Goal: Transaction & Acquisition: Purchase product/service

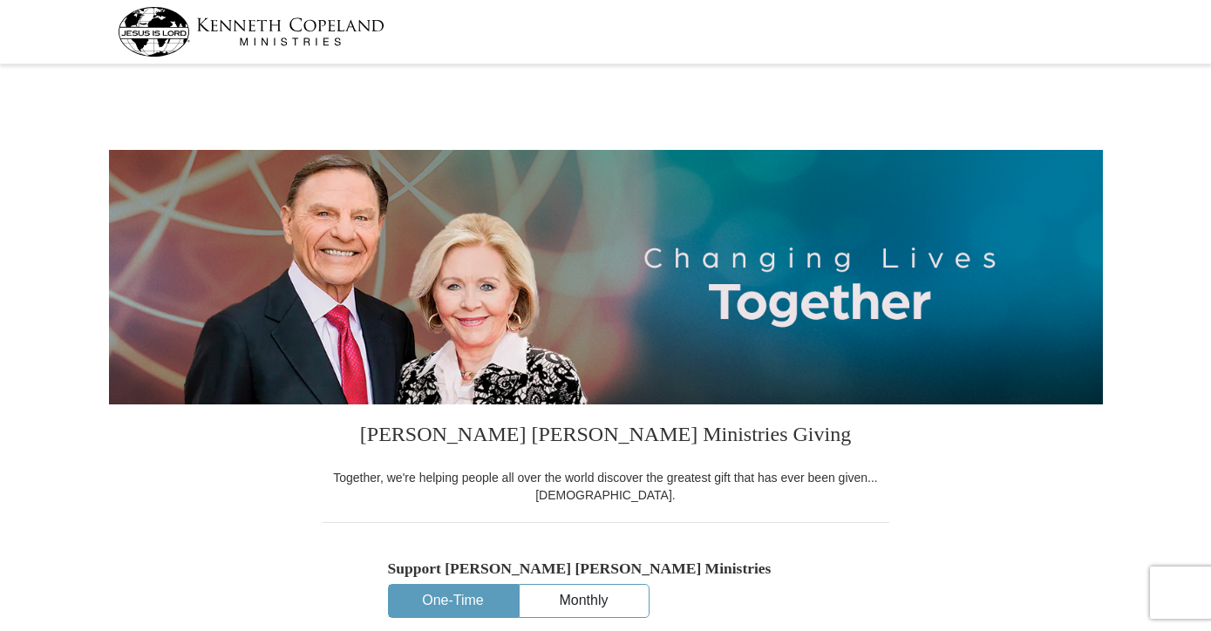
select select "PA"
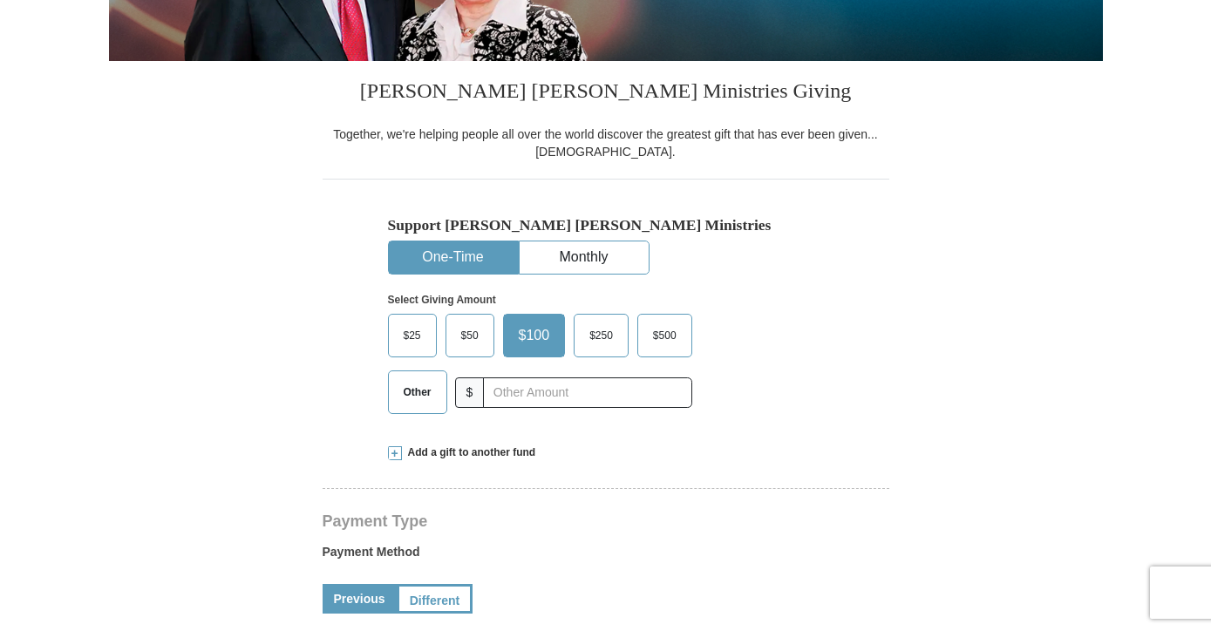
scroll to position [355, 0]
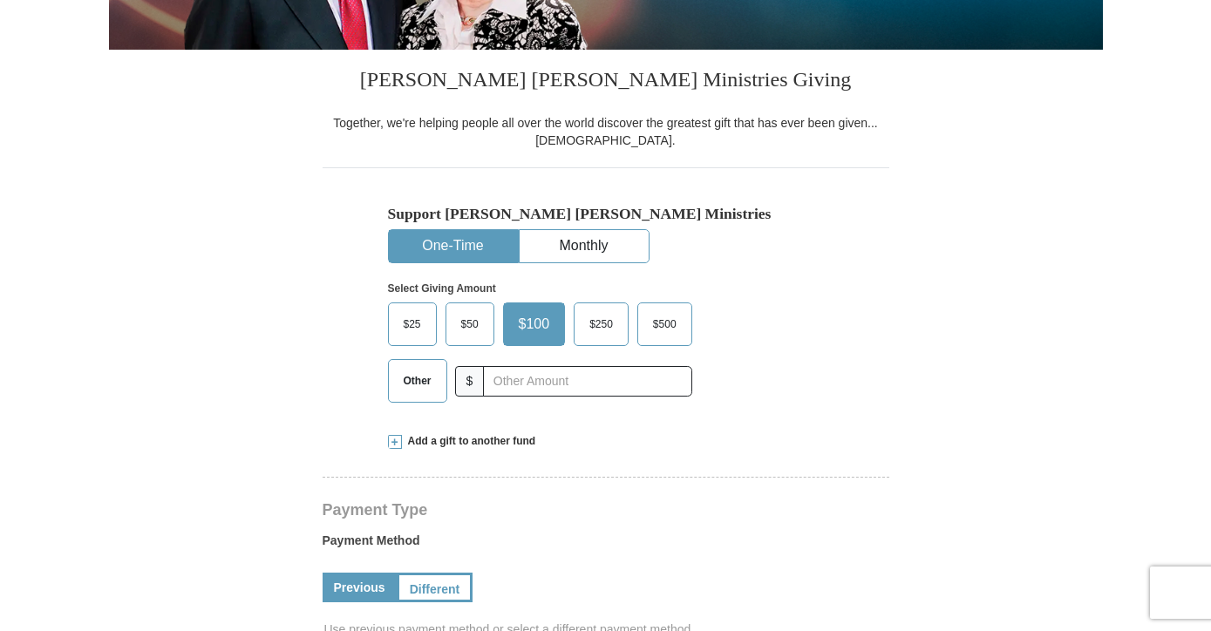
click at [418, 385] on span "Other" at bounding box center [417, 381] width 45 height 26
click at [0, 0] on input "Other" at bounding box center [0, 0] width 0 height 0
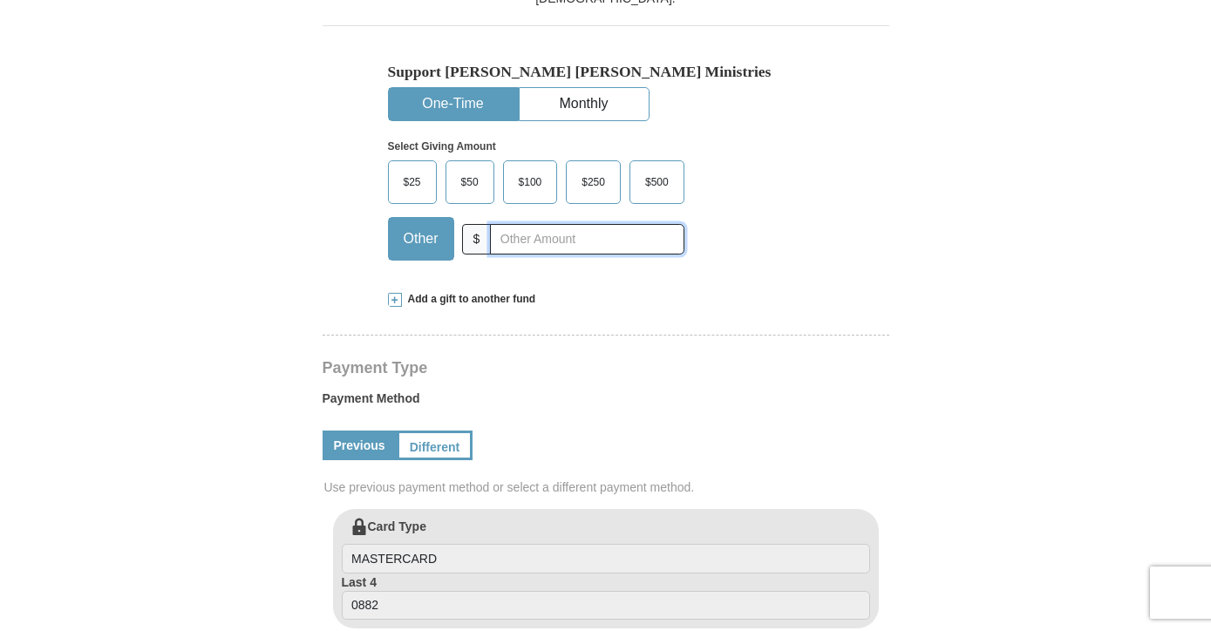
scroll to position [495, 0]
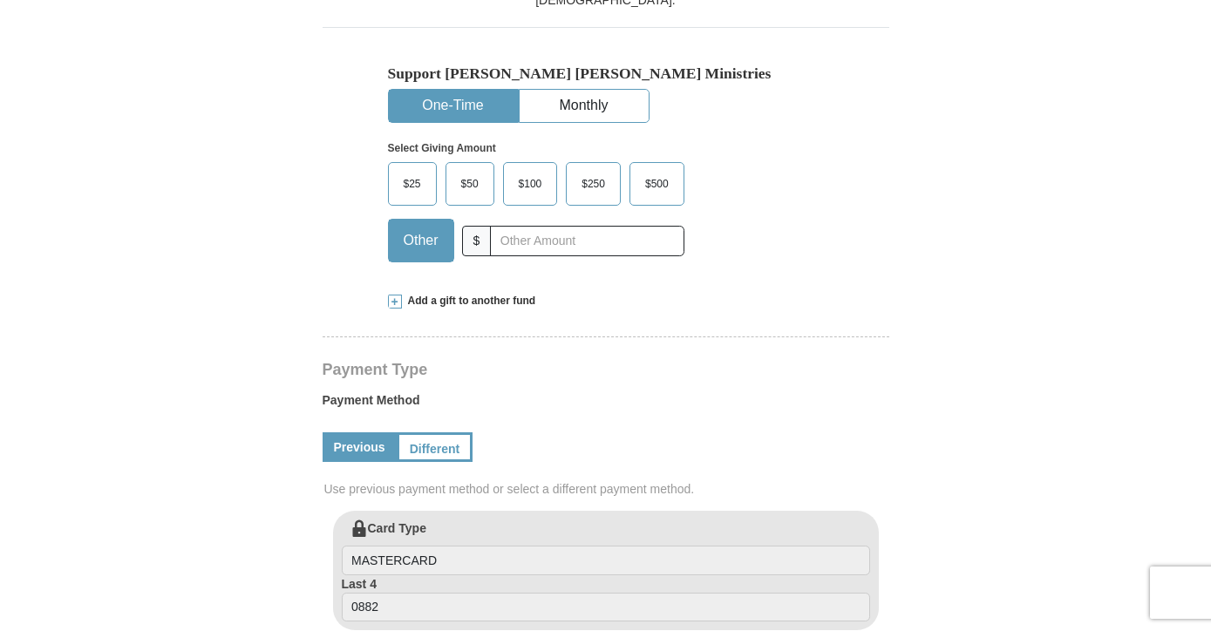
click at [485, 303] on span "Add a gift to another fund" at bounding box center [469, 301] width 134 height 15
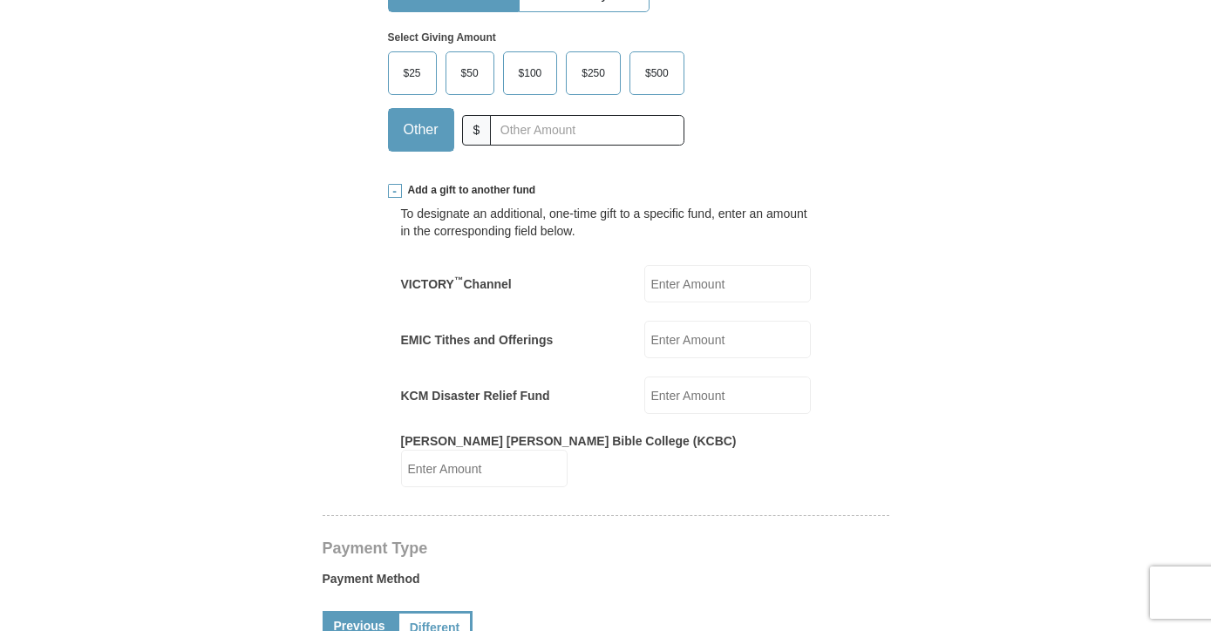
scroll to position [617, 0]
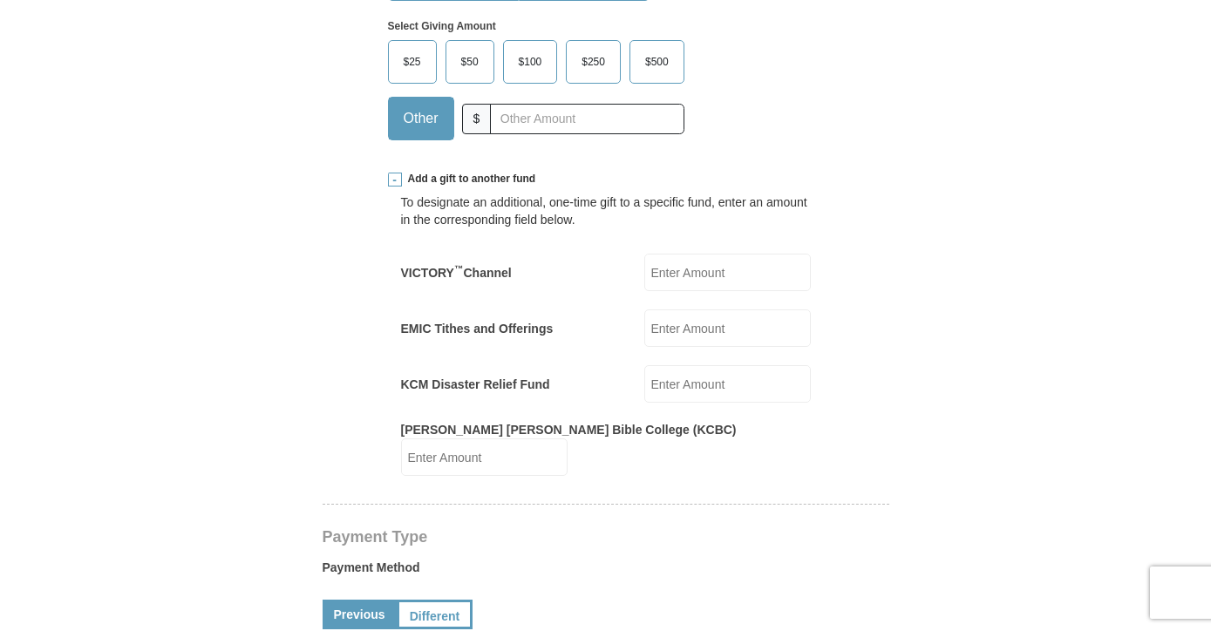
click at [568, 440] on input "Kenneth Copeland Bible College (KCBC)" at bounding box center [484, 458] width 167 height 38
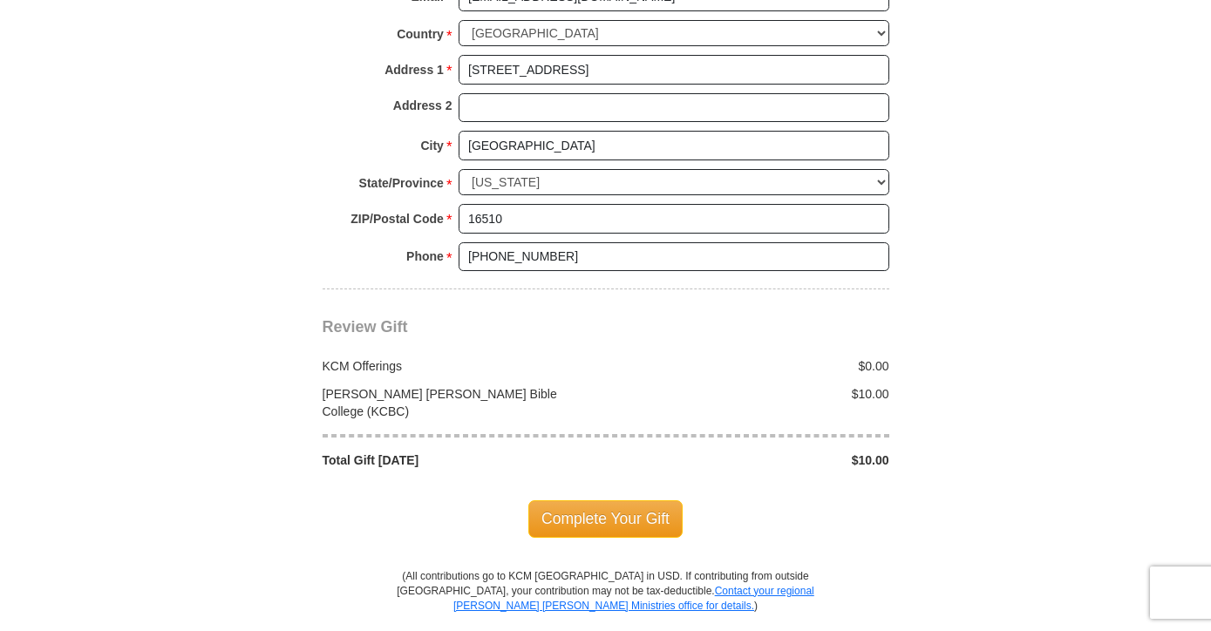
scroll to position [1642, 0]
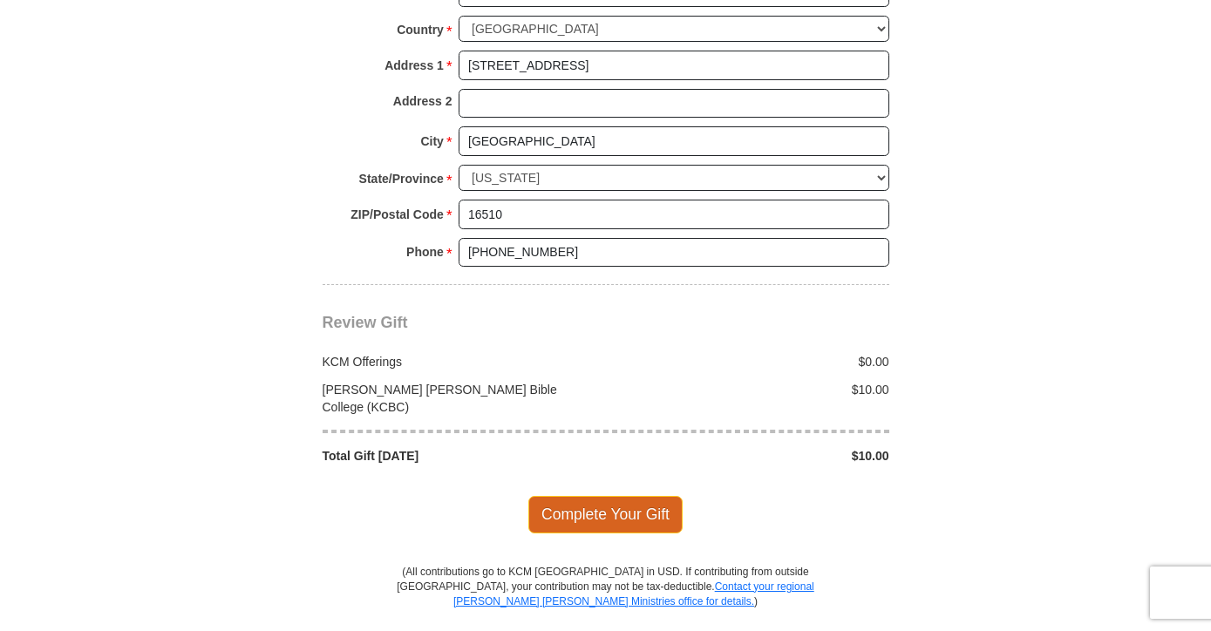
type input "10"
click at [627, 496] on span "Complete Your Gift" at bounding box center [606, 514] width 154 height 37
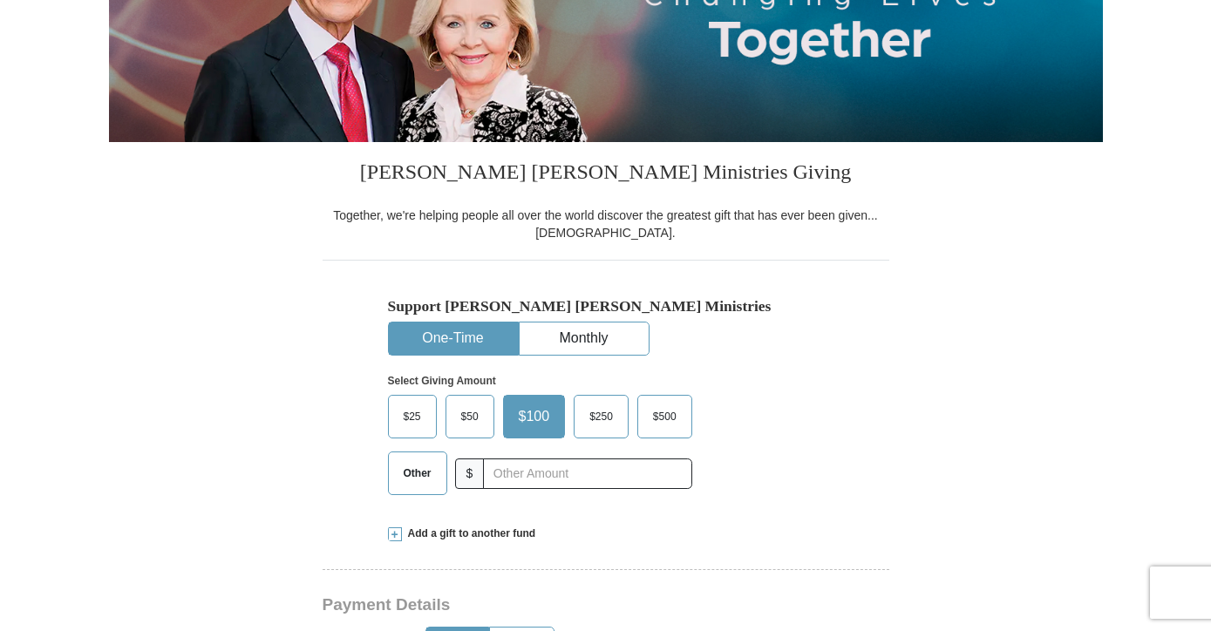
scroll to position [296, 0]
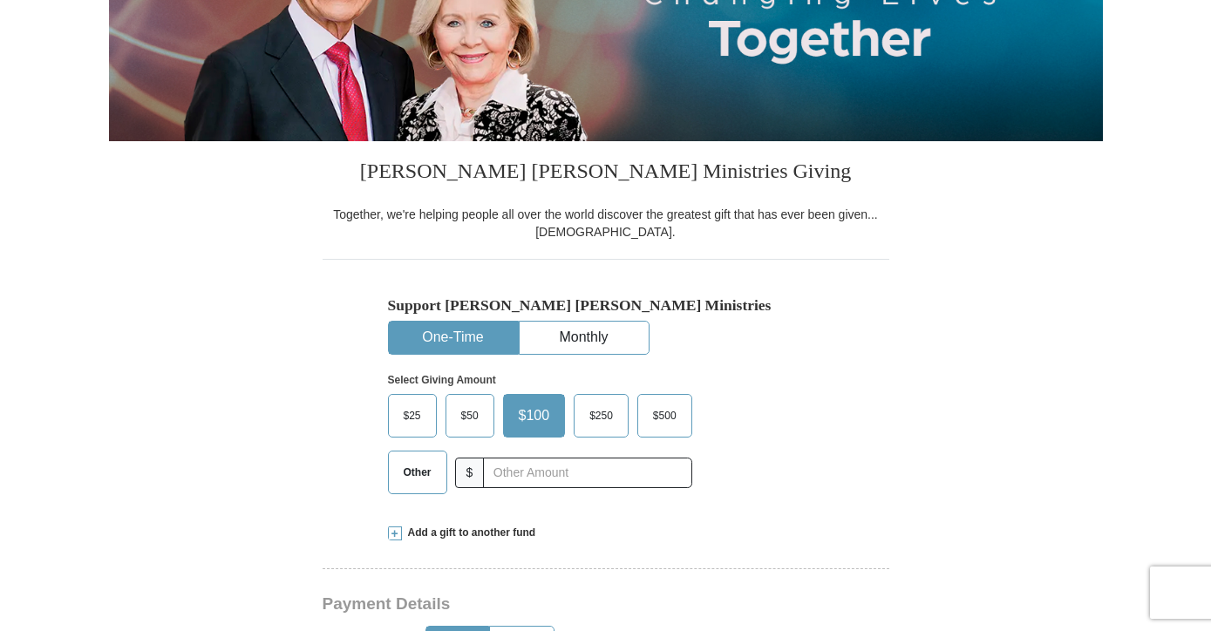
click at [423, 476] on span "Other" at bounding box center [417, 473] width 45 height 26
click at [0, 0] on input "Other" at bounding box center [0, 0] width 0 height 0
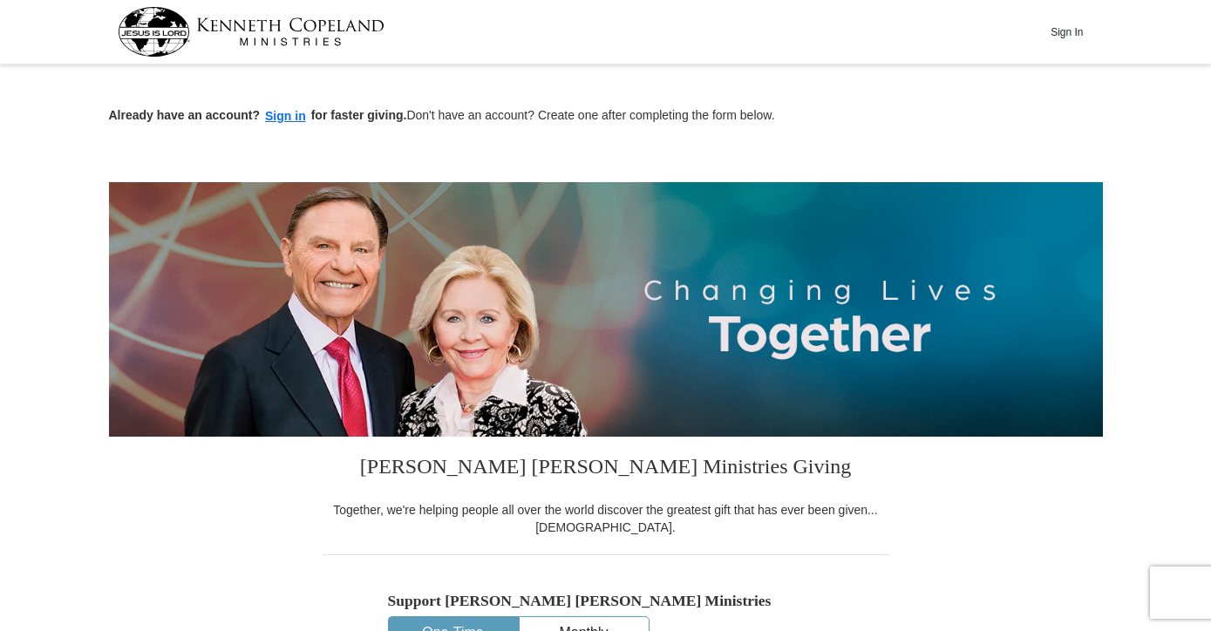
scroll to position [0, 0]
type input "180"
click at [1068, 36] on button "Sign In" at bounding box center [1067, 31] width 52 height 27
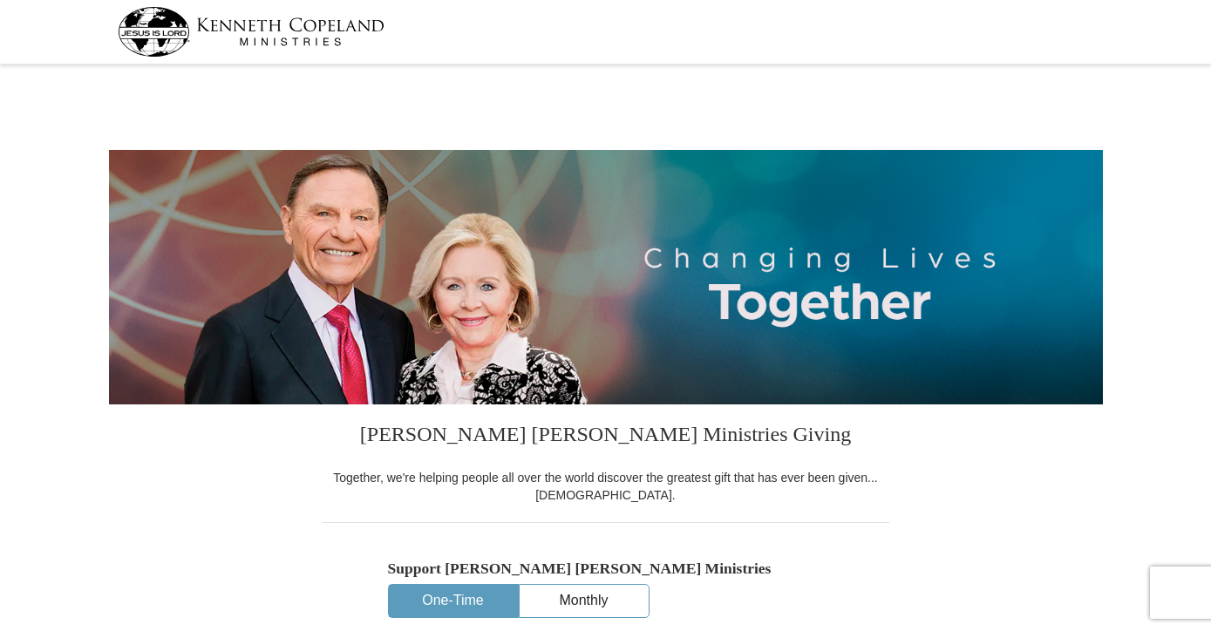
select select "PA"
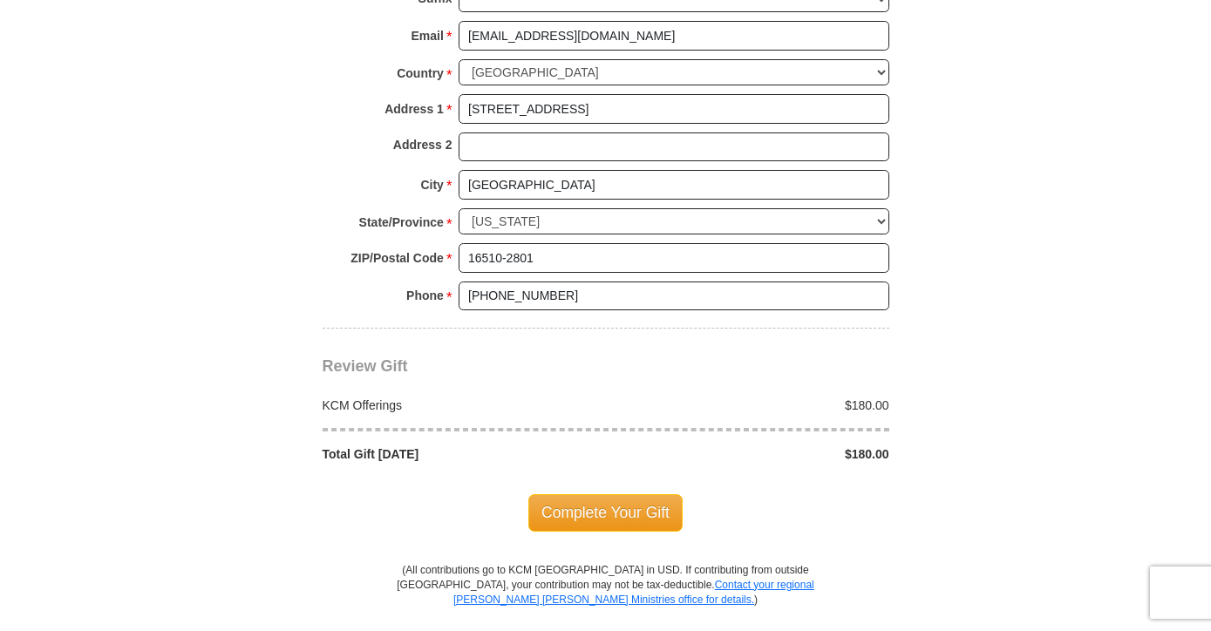
scroll to position [1312, 0]
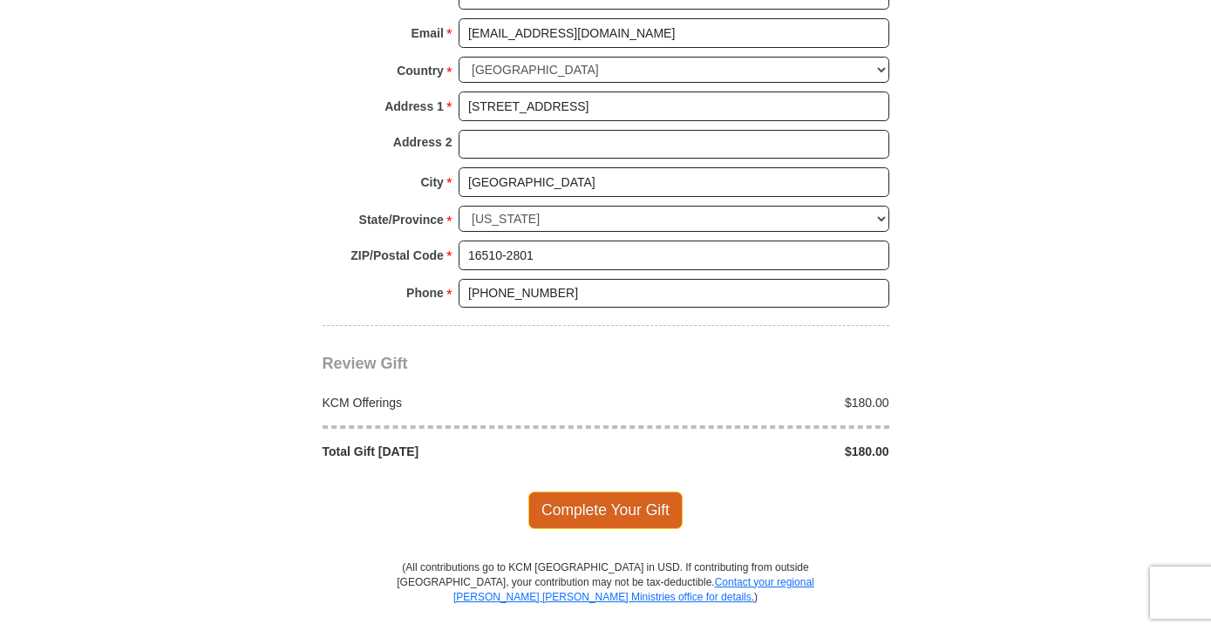
click at [624, 492] on span "Complete Your Gift" at bounding box center [606, 510] width 154 height 37
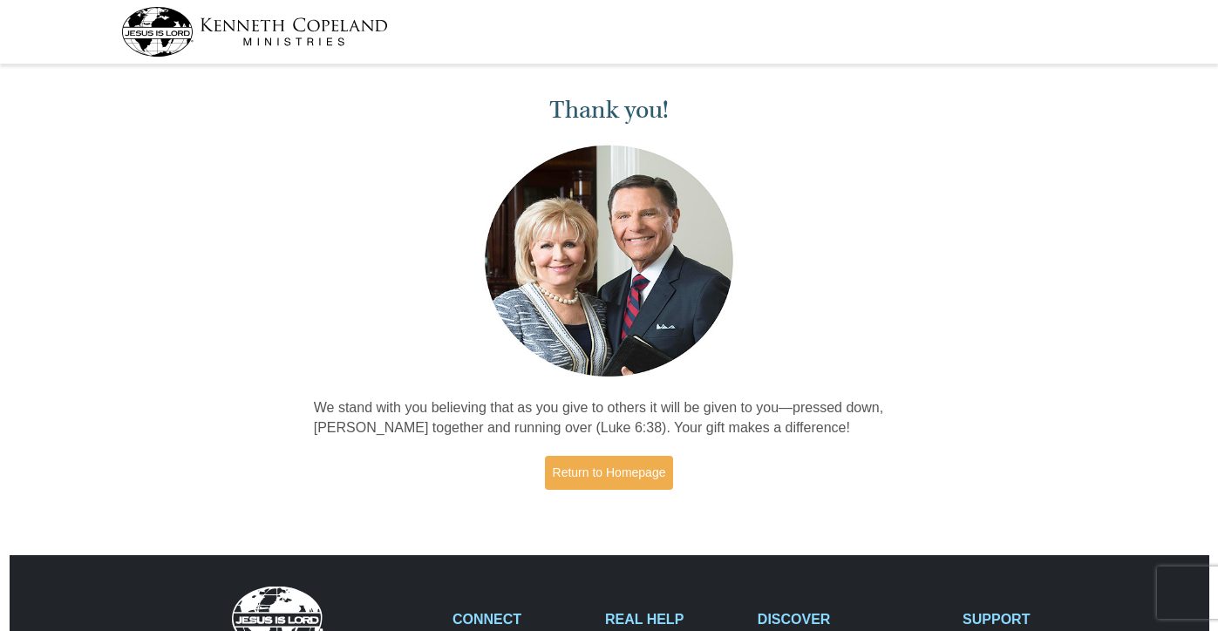
click at [983, 140] on div "Thank you! We stand with you believing that as you give to others it will be gi…" at bounding box center [609, 295] width 1218 height 451
